Goal: Task Accomplishment & Management: Complete application form

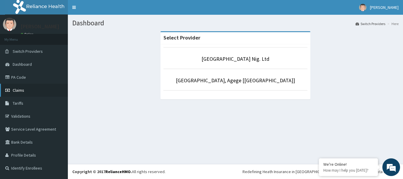
click at [24, 90] on span "Claims" at bounding box center [19, 90] width 12 height 5
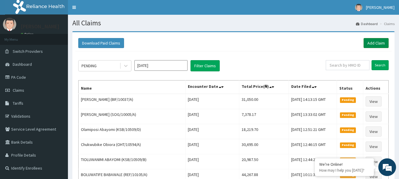
click at [374, 43] on link "Add Claim" at bounding box center [375, 43] width 25 height 10
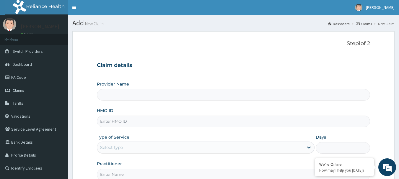
type input "[GEOGRAPHIC_DATA] Nig. Ltd"
click at [180, 121] on input "HMO ID" at bounding box center [233, 122] width 273 height 12
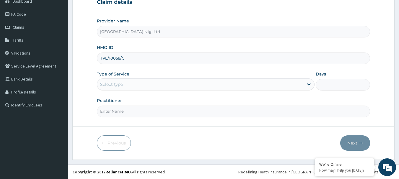
scroll to position [63, 0]
type input "TVL/10058/C"
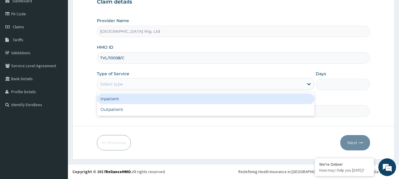
click at [297, 85] on div "Select type" at bounding box center [200, 83] width 206 height 9
click at [226, 98] on div "Inpatient" at bounding box center [206, 99] width 218 height 11
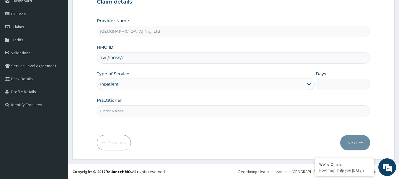
click at [333, 82] on input "Days" at bounding box center [343, 85] width 54 height 12
type input "4"
click at [223, 112] on input "Practitioner" at bounding box center [233, 111] width 273 height 12
click at [173, 106] on input "Practitioner" at bounding box center [233, 111] width 273 height 12
type input "DR HEZEKIAH"
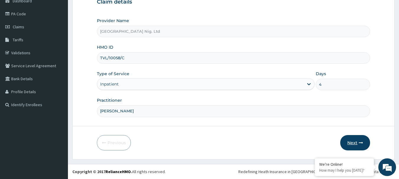
click at [359, 143] on icon "button" at bounding box center [361, 143] width 4 height 4
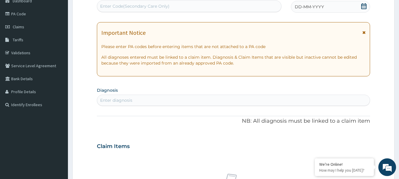
click at [189, 5] on div "Enter Code(Secondary Care Only)" at bounding box center [189, 5] width 184 height 9
type input "PA/E37C98"
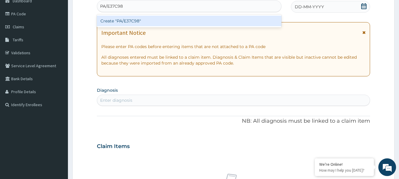
click at [119, 21] on div "Create "PA/E37C98"" at bounding box center [189, 21] width 185 height 11
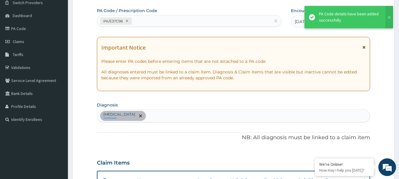
scroll to position [13, 0]
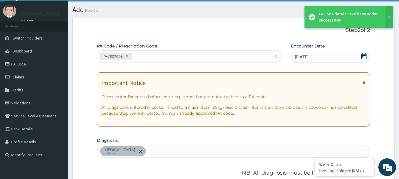
click at [170, 53] on div "PA/E37C98" at bounding box center [184, 57] width 174 height 10
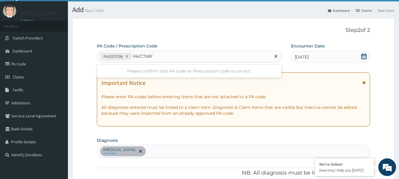
type input "PA/C758F9"
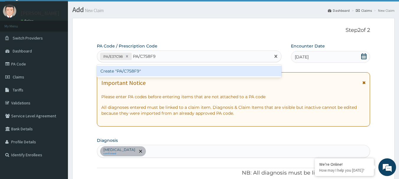
click at [131, 73] on div "Create "PA/C758F9"" at bounding box center [189, 71] width 185 height 11
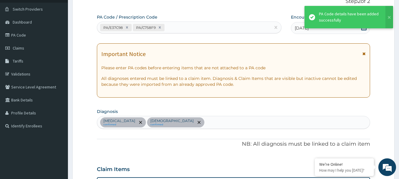
scroll to position [0, 0]
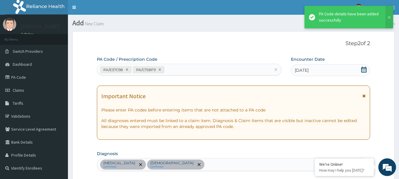
click at [178, 67] on div "PA/E37C98 PA/C758F9" at bounding box center [184, 70] width 174 height 10
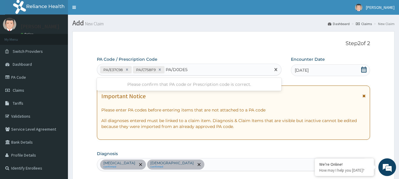
type input "PA/D0DE5D"
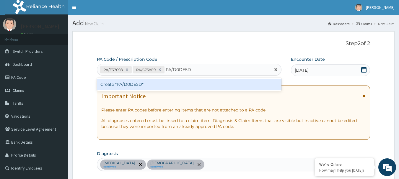
click at [135, 84] on div "Create "PA/D0DE5D"" at bounding box center [189, 84] width 185 height 11
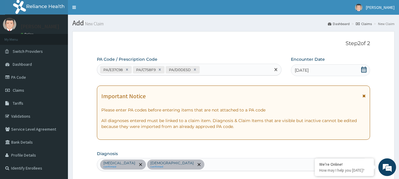
click at [218, 65] on div "PA/E37C98 PA/C758F9 PA/D0DE5D" at bounding box center [184, 70] width 174 height 10
type input "PA/F04FF3"
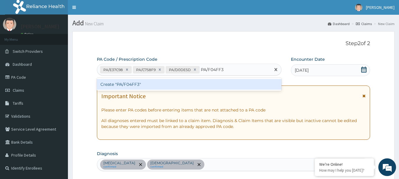
click at [125, 84] on div "Create "PA/F04FF3"" at bounding box center [189, 84] width 185 height 11
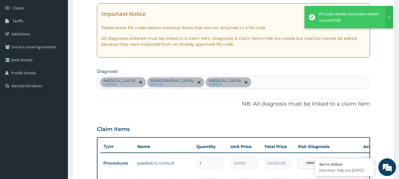
scroll to position [53, 0]
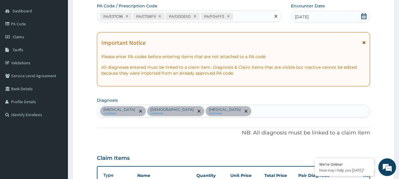
click at [251, 16] on div "PA/E37C98 PA/C758F9 PA/D0DE5D PA/F04FF3" at bounding box center [184, 17] width 174 height 10
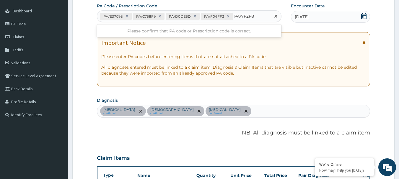
type input "PA/7F2F82"
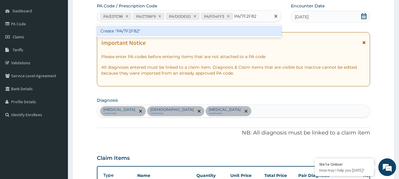
click at [111, 34] on div "Create "PA/7F2F82"" at bounding box center [189, 31] width 185 height 11
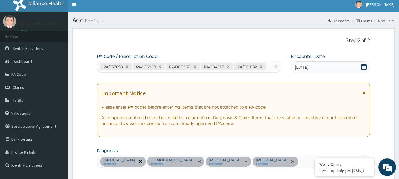
scroll to position [0, 0]
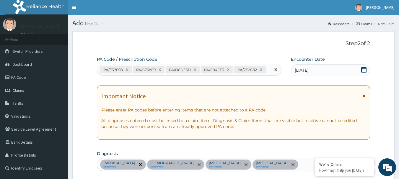
click at [266, 71] on div "PA/E37C98 PA/C758F9 PA/D0DE5D PA/F04FF3 PA/7F2F82" at bounding box center [184, 70] width 174 height 10
type input "PA/A93106"
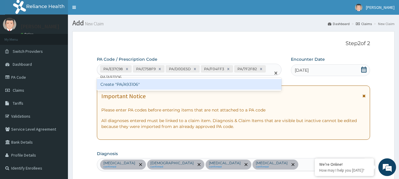
click at [135, 84] on div "Create "PA/A93106"" at bounding box center [189, 84] width 185 height 11
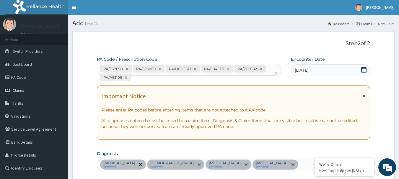
click at [138, 79] on div "PA/E37C98 PA/C758F9 PA/D0DE5D PA/F04FF3 PA/7F2F82 PA/A93106" at bounding box center [184, 73] width 174 height 18
type input "PA/146B77"
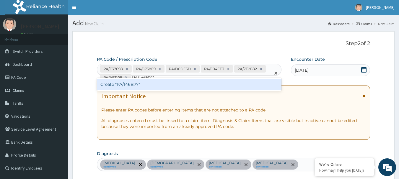
click at [127, 86] on div "Create "PA/146B77"" at bounding box center [189, 84] width 185 height 11
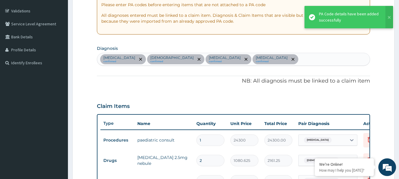
scroll to position [46, 0]
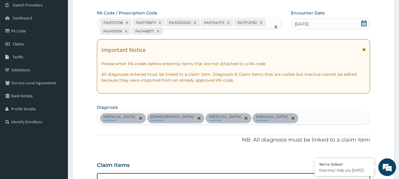
click at [165, 33] on div "PA/E37C98 PA/C758F9 PA/D0DE5D PA/F04FF3 PA/7F2F82 PA/A93106 PA/146B77" at bounding box center [184, 27] width 174 height 18
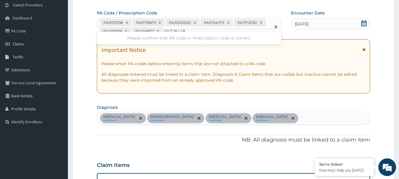
type input "PA/CB448D"
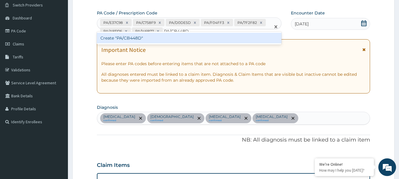
click at [132, 37] on div "Create "PA/CB448D"" at bounding box center [189, 38] width 185 height 11
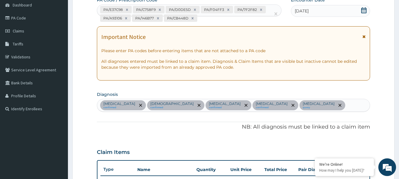
scroll to position [49, 0]
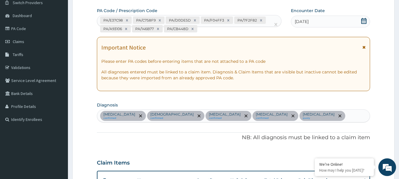
click at [206, 29] on div "PA/E37C98 PA/C758F9 PA/D0DE5D PA/F04FF3 PA/7F2F82 PA/A93106 PA/146B77 PA/CB448D" at bounding box center [184, 24] width 174 height 18
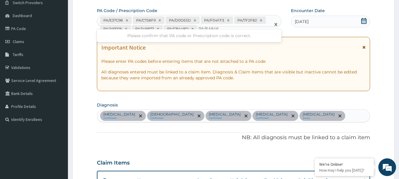
type input "PA/6AE462"
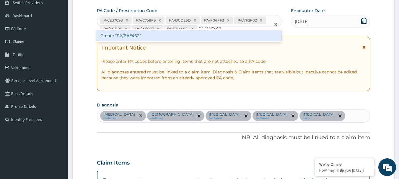
click at [136, 38] on div "Create "PA/6AE462"" at bounding box center [189, 35] width 185 height 11
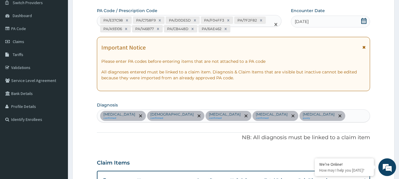
click at [244, 30] on div "PA/E37C98 PA/C758F9 PA/D0DE5D PA/F04FF3 PA/7F2F82 PA/A93106 PA/146B77 PA/CB448D…" at bounding box center [184, 24] width 174 height 18
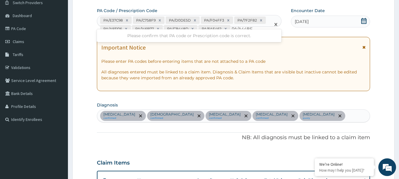
type input "PA/A44BF8"
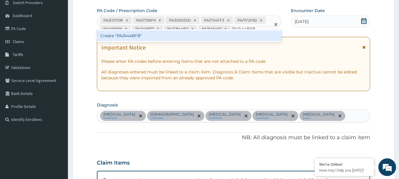
click at [137, 38] on div "Create "PA/A44BF8"" at bounding box center [189, 35] width 185 height 11
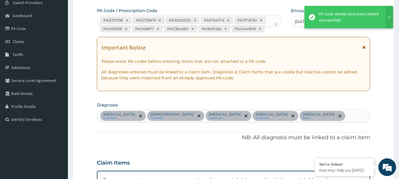
scroll to position [0, 0]
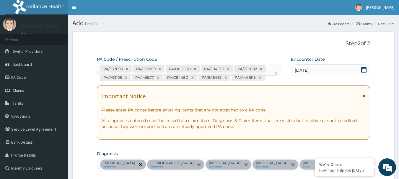
click at [267, 79] on div "PA/E37C98 PA/C758F9 PA/D0DE5D PA/F04FF3 PA/7F2F82 PA/A93106 PA/146B77 PA/CB448D…" at bounding box center [184, 73] width 174 height 18
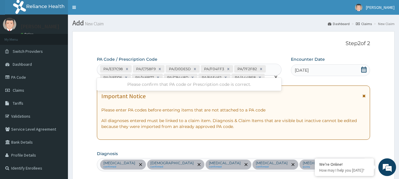
type input "PA/E97"
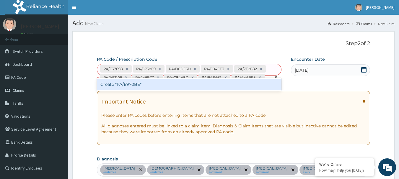
type input "PA/E970BE"
click at [134, 86] on div "Create "PA/E970BE"" at bounding box center [189, 84] width 185 height 11
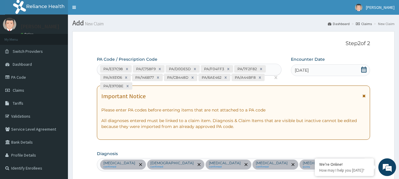
click at [135, 87] on div "PA/E37C98 PA/C758F9 PA/D0DE5D PA/F04FF3 PA/7F2F82 PA/A93106 PA/146B77 PA/CB448D…" at bounding box center [184, 77] width 174 height 27
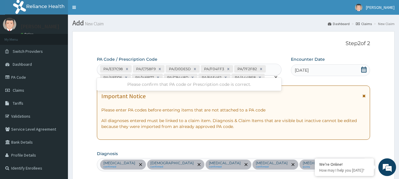
type input "PA/711572"
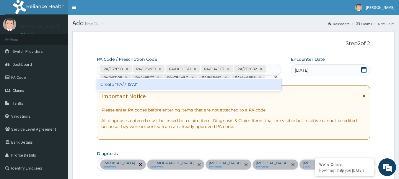
click at [134, 87] on div "Create "PA/711572"" at bounding box center [189, 84] width 185 height 11
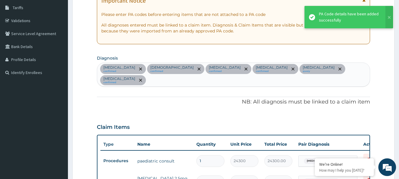
scroll to position [66, 0]
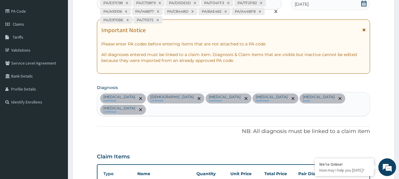
click at [168, 21] on div "PA/E37C98 PA/C758F9 PA/D0DE5D PA/F04FF3 PA/7F2F82 PA/A93106 PA/146B77 PA/CB448D…" at bounding box center [184, 11] width 174 height 27
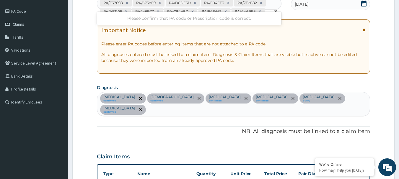
type input "PA/AE8DA6"
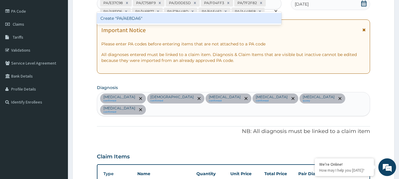
click at [133, 18] on div "Create "PA/AE8DA6"" at bounding box center [189, 18] width 185 height 11
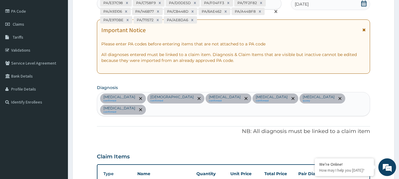
click at [203, 20] on div "PA/E37C98 PA/C758F9 PA/D0DE5D PA/F04FF3 PA/7F2F82 PA/A93106 PA/146B77 PA/CB448D…" at bounding box center [184, 11] width 174 height 27
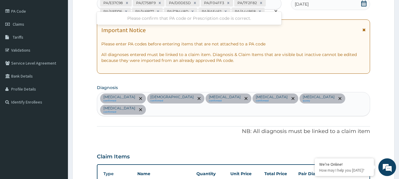
type input "PA/F8C86D"
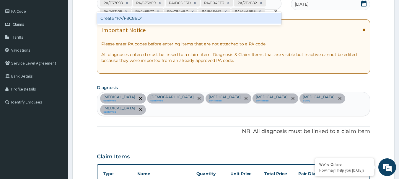
click at [134, 19] on div "Create "PA/F8C86D"" at bounding box center [189, 18] width 185 height 11
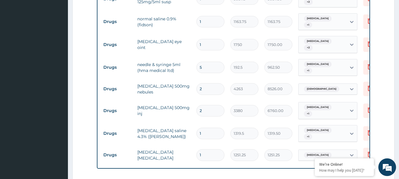
scroll to position [618, 0]
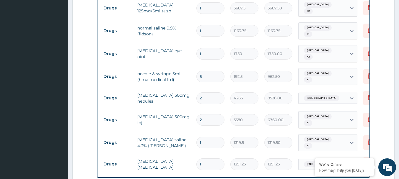
click at [212, 92] on input "2" at bounding box center [210, 98] width 28 height 12
type input "0.00"
type input "4"
type input "17052.00"
type input "4"
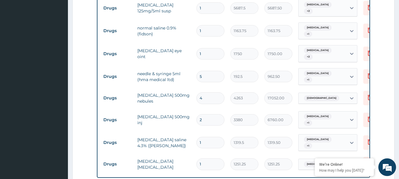
click at [207, 71] on input "5" at bounding box center [210, 77] width 28 height 12
type input "0.00"
type input "8"
type input "1540.00"
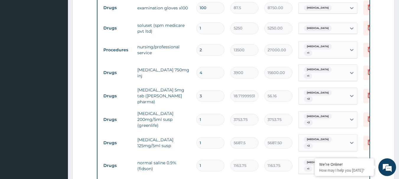
scroll to position [470, 0]
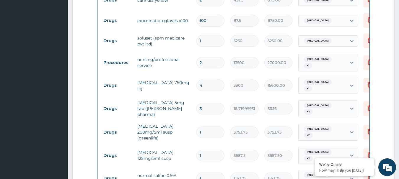
type input "8"
click at [204, 57] on input "2" at bounding box center [210, 63] width 28 height 12
type input "0.00"
type input "4"
type input "54000.00"
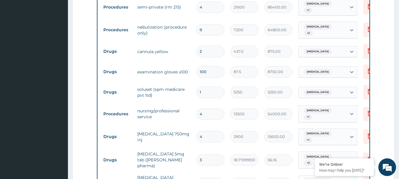
scroll to position [411, 0]
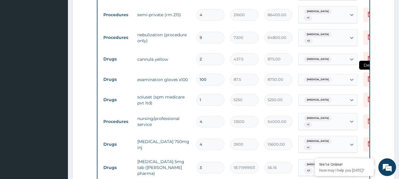
type input "4"
click at [368, 75] on icon at bounding box center [369, 78] width 7 height 7
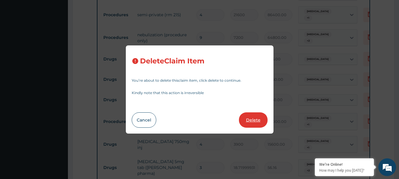
click at [262, 120] on button "Delete" at bounding box center [253, 119] width 29 height 15
type input "1"
type input "5250"
type input "5250.00"
type input "4"
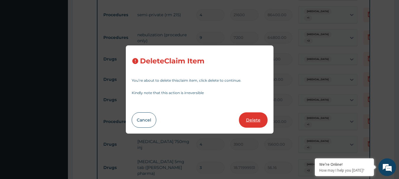
type input "13500"
type input "54000.00"
type input "3900"
type input "15600.00"
type input "3"
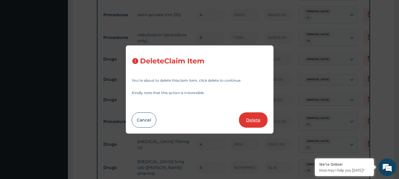
type input "18.71999931335449"
type input "56.16"
type input "1"
type input "3753.75"
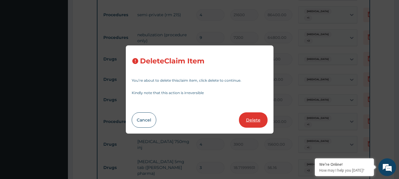
type input "5687.5"
type input "5687.50"
type input "1163.75"
type input "1750"
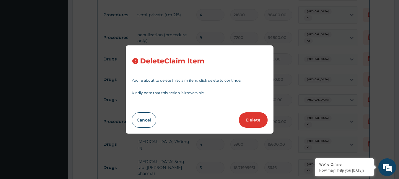
type input "1750.00"
type input "8"
type input "192.5"
type input "1540.00"
type input "4"
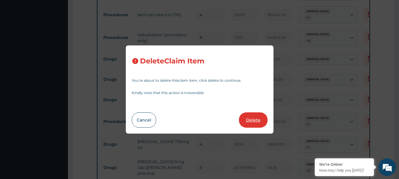
type input "4263"
type input "17052.00"
type input "2"
type input "3380"
type input "6760.00"
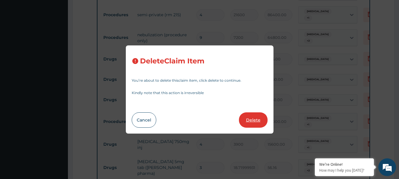
type input "1"
type input "1319.5"
type input "1319.50"
type input "1251.25"
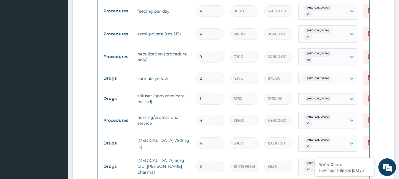
scroll to position [382, 0]
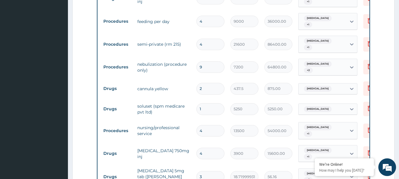
click at [205, 61] on input "9" at bounding box center [210, 67] width 28 height 12
type input "0.00"
type input "4"
type input "28800.00"
type input "0.00"
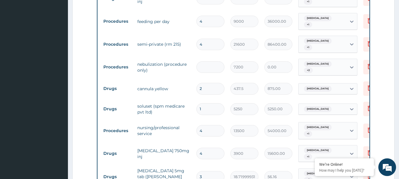
type input "8"
type input "57600.00"
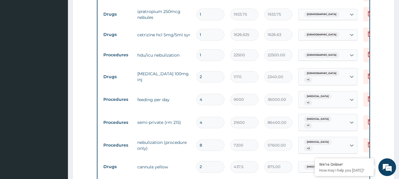
scroll to position [293, 0]
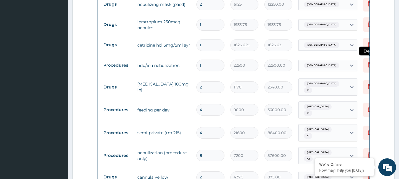
type input "8"
click at [366, 58] on icon at bounding box center [369, 65] width 13 height 14
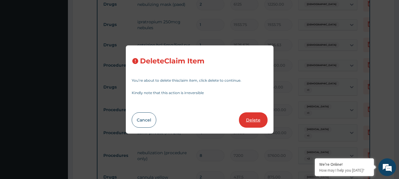
click at [250, 122] on button "Delete" at bounding box center [253, 119] width 29 height 15
type input "2"
type input "1170"
type input "2340.00"
type input "4"
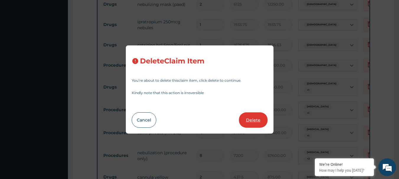
type input "9000"
type input "36000.00"
type input "21600"
type input "86400.00"
type input "8"
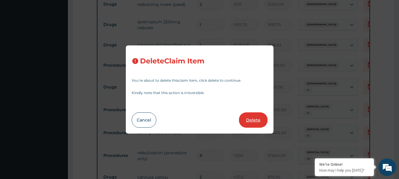
type input "7200"
type input "57600.00"
type input "2"
type input "437.5"
type input "875.00"
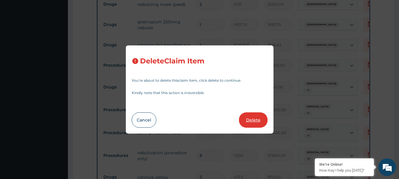
type input "1"
type input "5250"
type input "5250.00"
type input "4"
type input "13500"
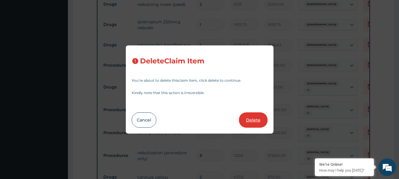
type input "54000.00"
type input "3900"
type input "15600.00"
type input "3"
type input "18.71999931335449"
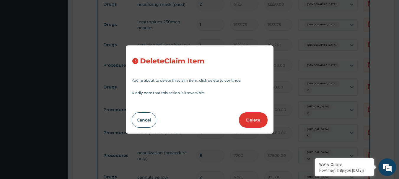
type input "56.16"
type input "1"
type input "3753.75"
type input "5687.5"
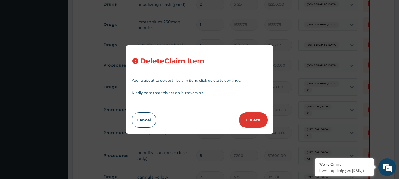
type input "5687.50"
type input "1163.75"
type input "1750"
type input "1750.00"
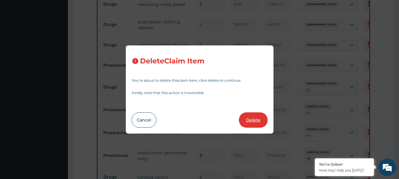
type input "8"
type input "192.5"
type input "1540.00"
type input "4"
type input "4263"
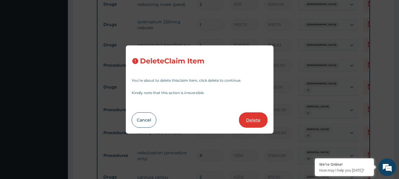
type input "17052.00"
type input "2"
type input "3380"
type input "6760.00"
type input "1"
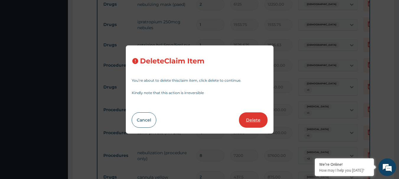
type input "1319.5"
type input "1319.50"
type input "1251.25"
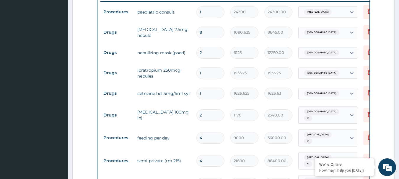
scroll to position [234, 0]
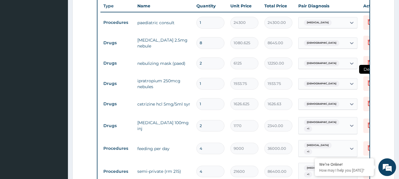
click at [368, 79] on icon at bounding box center [369, 82] width 7 height 7
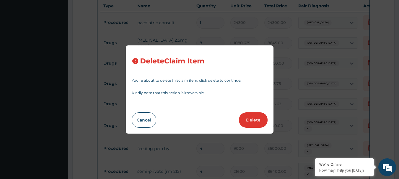
click at [247, 116] on button "Delete" at bounding box center [253, 119] width 29 height 15
type input "1626.625"
type input "1626.63"
type input "2"
type input "1170"
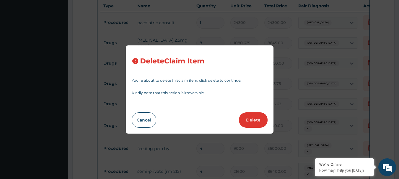
type input "2340.00"
type input "4"
type input "9000"
type input "36000.00"
type input "21600"
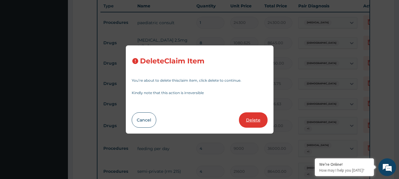
type input "86400.00"
type input "8"
type input "7200"
type input "57600.00"
type input "2"
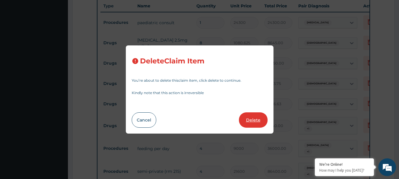
type input "437.5"
type input "875.00"
type input "1"
type input "5250"
type input "5250.00"
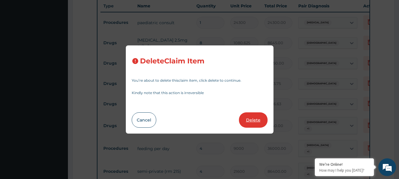
type input "4"
type input "13500"
type input "54000.00"
type input "3900"
type input "15600.00"
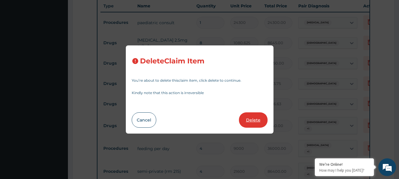
type input "3"
type input "18.71999931335449"
type input "56.16"
type input "1"
type input "3753.75"
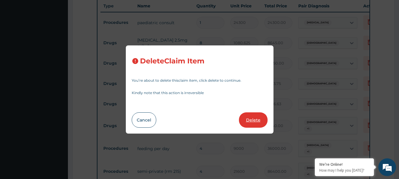
type input "3753.75"
type input "5687.5"
type input "5687.50"
type input "1163.75"
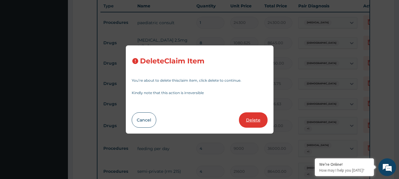
type input "1750"
type input "1750.00"
type input "8"
type input "192.5"
type input "1540.00"
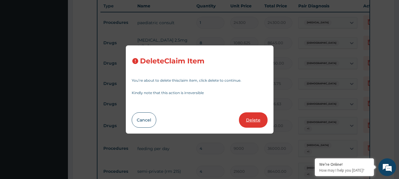
type input "4"
type input "4263"
type input "17052.00"
type input "2"
type input "3380"
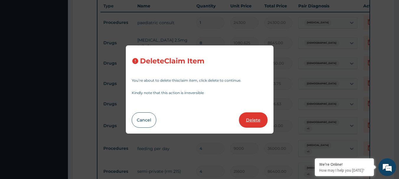
type input "6760.00"
type input "1"
type input "1319.5"
type input "1319.50"
type input "1251.25"
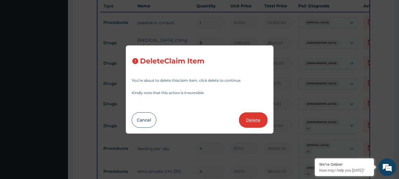
type input "1251.25"
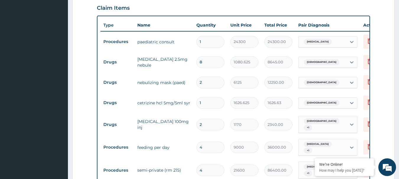
scroll to position [205, 0]
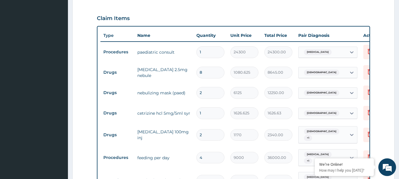
click at [214, 87] on input "2" at bounding box center [210, 93] width 28 height 12
type input "0.00"
type input "1"
type input "6125.00"
type input "1"
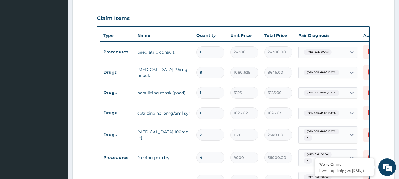
click at [208, 67] on input "8" at bounding box center [210, 73] width 28 height 12
type input "0.00"
type input "4"
type input "4322.50"
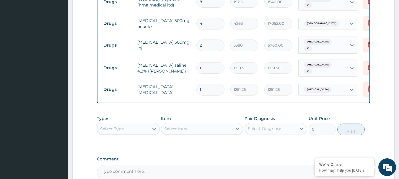
scroll to position [653, 0]
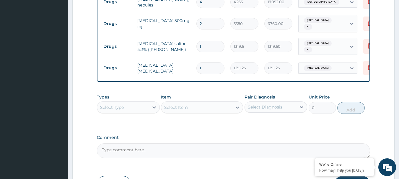
type input "4"
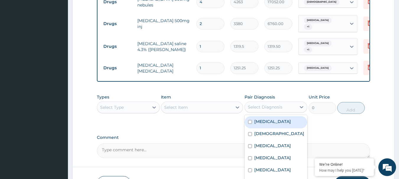
click at [264, 104] on div "Select Diagnosis" at bounding box center [265, 107] width 35 height 6
click at [264, 119] on label "Rhinitis" at bounding box center [272, 122] width 37 height 6
checkbox input "true"
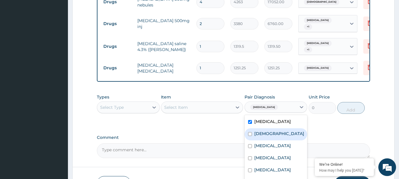
click at [262, 131] on label "Asthma" at bounding box center [279, 134] width 50 height 6
checkbox input "true"
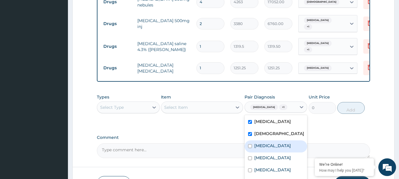
click at [261, 143] on label "Malaria" at bounding box center [272, 146] width 37 height 6
checkbox input "true"
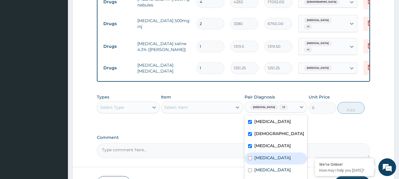
click at [261, 155] on label "Bronchopneumonia" at bounding box center [272, 158] width 37 height 6
checkbox input "true"
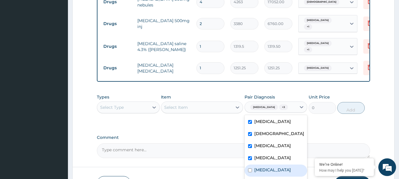
click at [259, 167] on label "Falciparum malaria" at bounding box center [272, 170] width 37 height 6
checkbox input "true"
click at [261, 179] on label "Conjunctivitis" at bounding box center [272, 182] width 37 height 6
checkbox input "true"
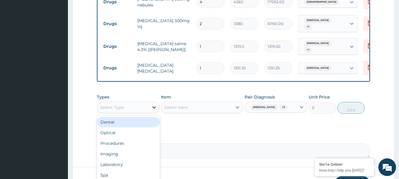
click at [153, 107] on icon at bounding box center [154, 108] width 4 height 2
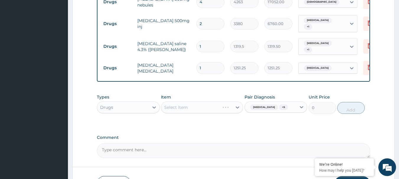
click at [194, 102] on div "Select Item" at bounding box center [202, 108] width 82 height 12
click at [210, 102] on div "Select Item" at bounding box center [202, 108] width 82 height 12
click at [209, 102] on div "Select Item" at bounding box center [202, 108] width 82 height 12
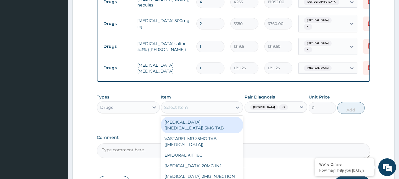
click at [205, 103] on div "Select Item" at bounding box center [196, 107] width 71 height 9
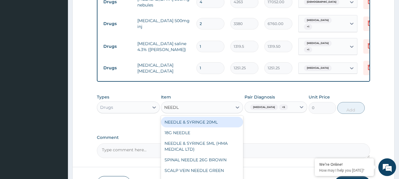
type input "NEEDLE"
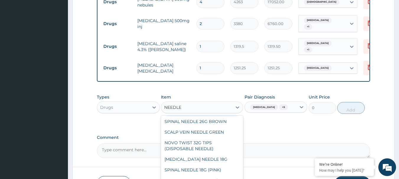
scroll to position [59, 0]
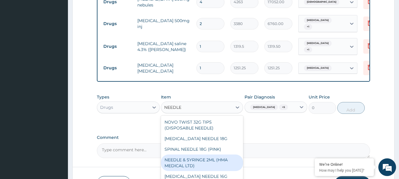
click at [214, 155] on div "NEEDLE & SYRINGE 2ML (HMA MEDICAL LTD)" at bounding box center [202, 163] width 82 height 17
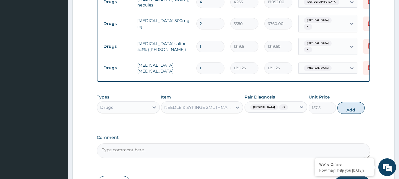
click at [344, 102] on button "Add" at bounding box center [350, 108] width 27 height 12
type input "0"
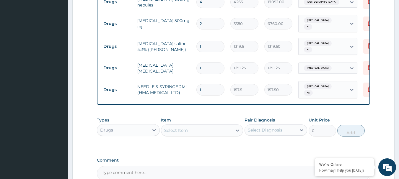
click at [207, 84] on input "1" at bounding box center [210, 90] width 28 height 12
type input "0.00"
type input "4"
type input "630.00"
type input "4"
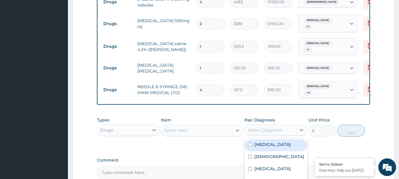
click at [280, 125] on div "Select Diagnosis" at bounding box center [271, 129] width 52 height 9
drag, startPoint x: 275, startPoint y: 103, endPoint x: 271, endPoint y: 113, distance: 11.2
click at [275, 139] on div "Rhinitis" at bounding box center [275, 145] width 63 height 12
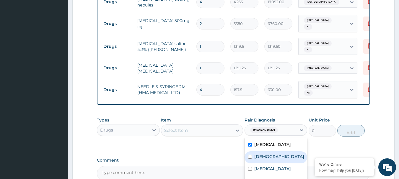
click at [270, 154] on label "Asthma" at bounding box center [279, 157] width 50 height 6
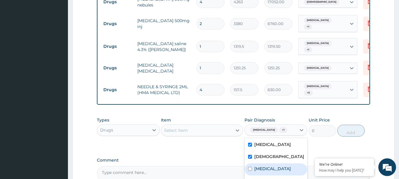
click at [266, 166] on label "Malaria" at bounding box center [272, 169] width 37 height 6
click at [265, 178] on label "Bronchopneumonia" at bounding box center [272, 181] width 37 height 6
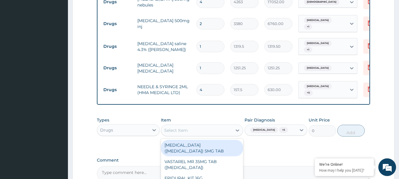
click at [214, 126] on div "Select Item" at bounding box center [196, 130] width 71 height 9
click at [213, 140] on div "PARACETAMOL 150MG/ML VIAL" at bounding box center [202, 148] width 82 height 17
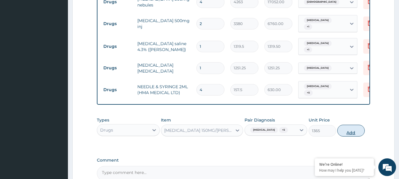
click at [352, 125] on button "Add" at bounding box center [350, 131] width 27 height 12
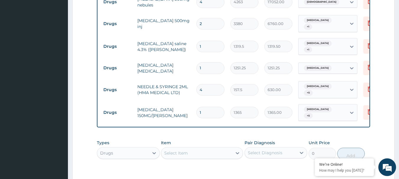
click at [202, 107] on input "1" at bounding box center [210, 113] width 28 height 12
click at [288, 148] on div "Select Diagnosis" at bounding box center [271, 152] width 52 height 9
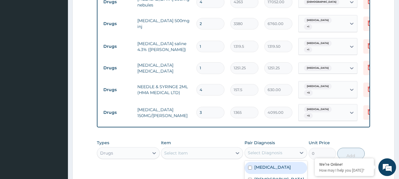
click at [275, 162] on div "Rhinitis" at bounding box center [275, 168] width 63 height 12
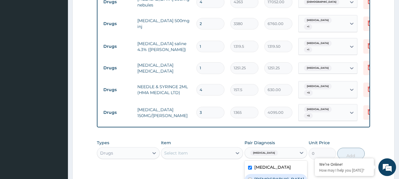
click at [272, 174] on div "Asthma" at bounding box center [275, 180] width 63 height 12
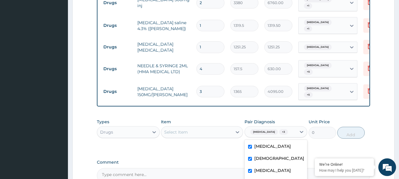
scroll to position [694, 0]
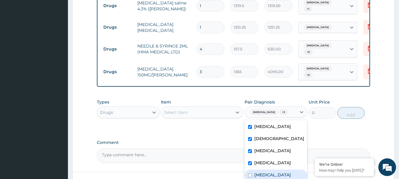
click at [270, 172] on label "Falciparum malaria" at bounding box center [272, 175] width 37 height 6
click at [151, 107] on div at bounding box center [154, 112] width 11 height 11
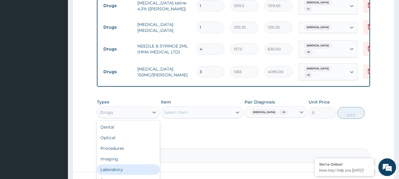
click at [115, 164] on div "Laboratory" at bounding box center [128, 169] width 63 height 11
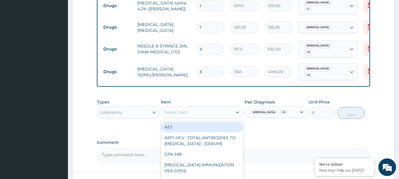
click at [191, 108] on div "Select Item" at bounding box center [196, 112] width 71 height 9
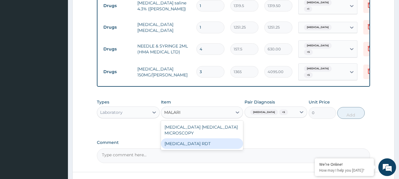
click at [184, 138] on div "MALARIA RDT" at bounding box center [202, 143] width 82 height 11
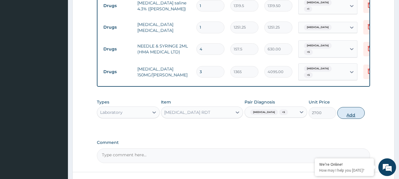
click at [354, 107] on button "Add" at bounding box center [350, 113] width 27 height 12
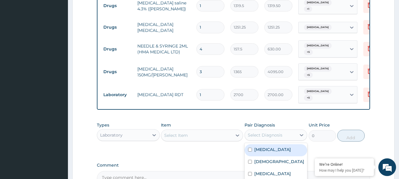
click at [292, 130] on div "Select Diagnosis" at bounding box center [271, 134] width 52 height 9
click at [282, 144] on div "Rhinitis" at bounding box center [275, 150] width 63 height 12
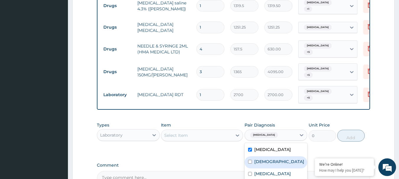
click at [274, 156] on div "Asthma" at bounding box center [275, 162] width 63 height 12
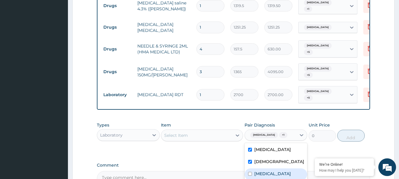
click at [272, 169] on div "Malaria" at bounding box center [275, 175] width 63 height 12
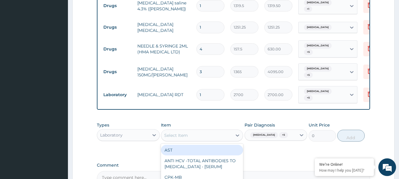
click at [213, 131] on div "Select Item" at bounding box center [196, 135] width 71 height 9
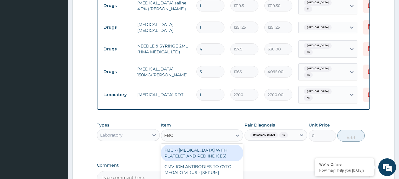
click at [226, 145] on div "FBC - (FULL BLOOD COUNT WITH PLATELET AND RED INDICES)" at bounding box center [202, 153] width 82 height 17
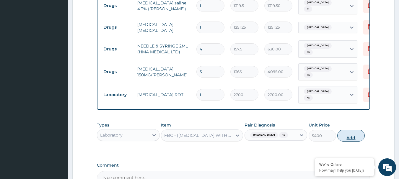
click at [353, 130] on button "Add" at bounding box center [350, 136] width 27 height 12
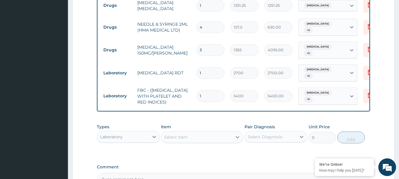
scroll to position [738, 0]
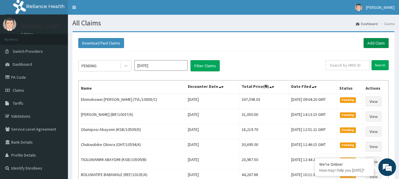
click at [377, 42] on link "Add Claim" at bounding box center [375, 43] width 25 height 10
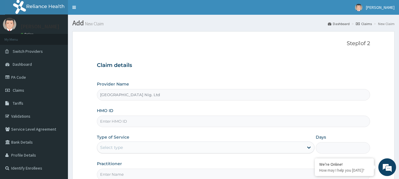
click at [208, 121] on input "HMO ID" at bounding box center [233, 122] width 273 height 12
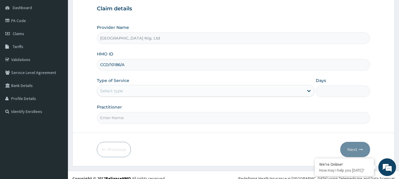
scroll to position [59, 0]
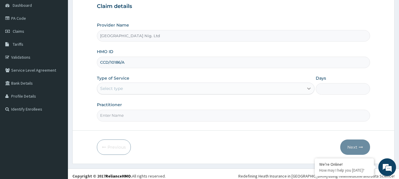
type input "CCD/10186/A"
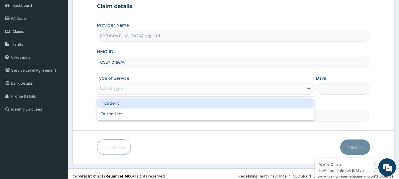
click at [307, 87] on icon at bounding box center [309, 89] width 6 height 6
click at [235, 106] on div "Inpatient" at bounding box center [206, 103] width 218 height 11
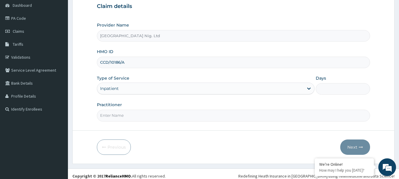
click at [335, 90] on input "Days" at bounding box center [343, 89] width 54 height 12
type input "2"
click at [248, 115] on input "Practitioner" at bounding box center [233, 116] width 273 height 12
type input "DR OPUTE"
click at [356, 143] on button "Next" at bounding box center [355, 147] width 30 height 15
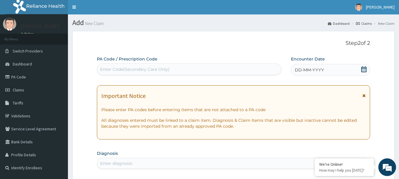
scroll to position [0, 0]
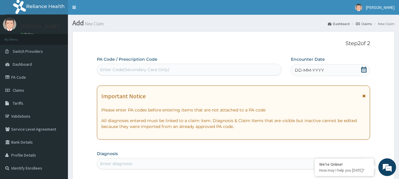
click at [196, 69] on div "Enter Code(Secondary Care Only)" at bounding box center [189, 69] width 184 height 9
type input "PA/AC4161"
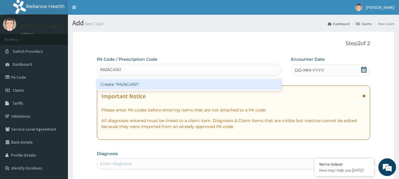
click at [129, 86] on div "Create "PA/AC4161"" at bounding box center [189, 84] width 185 height 11
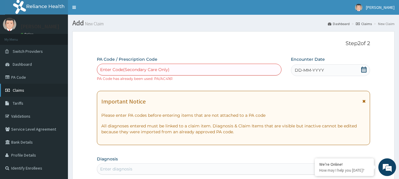
click at [21, 89] on span "Claims" at bounding box center [19, 90] width 12 height 5
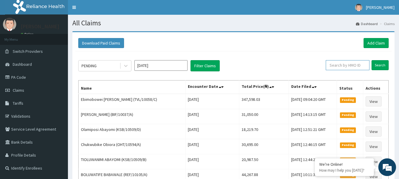
click at [361, 65] on input "text" at bounding box center [348, 65] width 44 height 10
type input "CCD/10186/A"
click at [377, 65] on input "Search" at bounding box center [379, 65] width 17 height 10
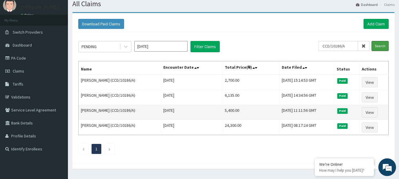
scroll to position [30, 0]
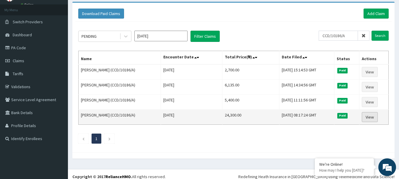
click at [371, 117] on link "View" at bounding box center [370, 117] width 16 height 10
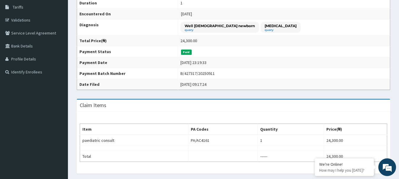
scroll to position [148, 0]
